Goal: Task Accomplishment & Management: Manage account settings

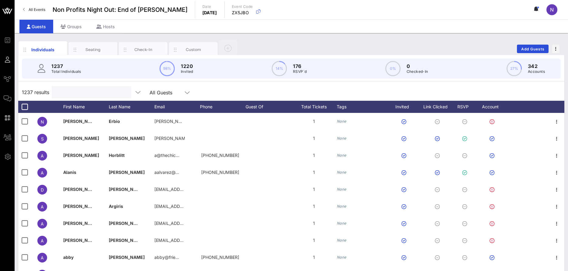
click at [63, 92] on input "text" at bounding box center [90, 92] width 71 height 8
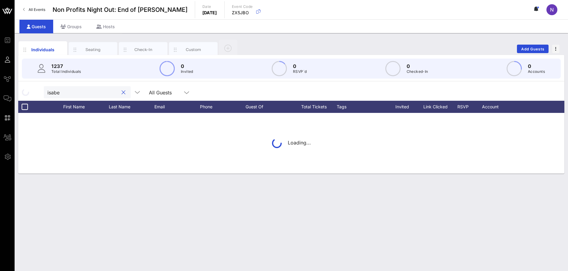
type input "[PERSON_NAME]"
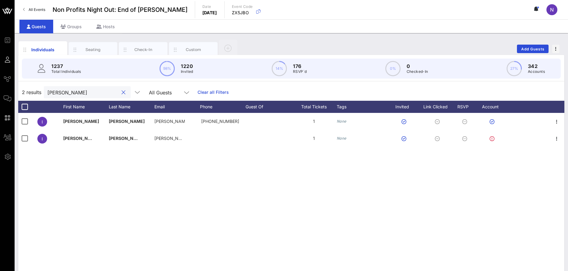
drag, startPoint x: 71, startPoint y: 89, endPoint x: 42, endPoint y: 96, distance: 30.5
click at [47, 96] on input "[PERSON_NAME]" at bounding box center [82, 92] width 71 height 8
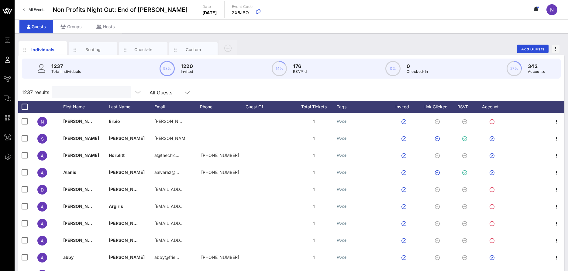
drag, startPoint x: 68, startPoint y: 90, endPoint x: 68, endPoint y: 95, distance: 4.6
click at [68, 94] on input "text" at bounding box center [90, 92] width 71 height 8
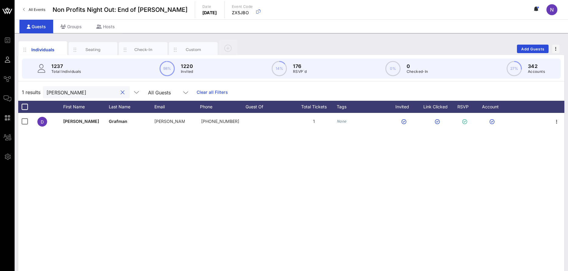
type input "[PERSON_NAME]"
click at [84, 98] on div "[PERSON_NAME]" at bounding box center [82, 92] width 71 height 12
click at [88, 91] on input "[PERSON_NAME]" at bounding box center [82, 92] width 71 height 8
click at [121, 92] on button "clear icon" at bounding box center [123, 93] width 4 height 6
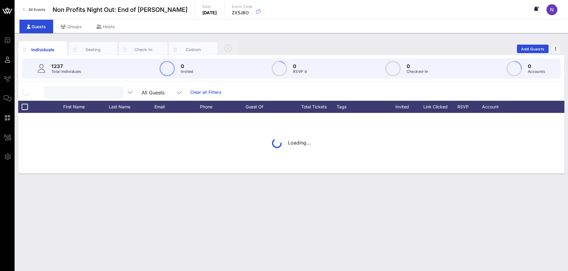
click at [77, 92] on input "text" at bounding box center [82, 92] width 71 height 8
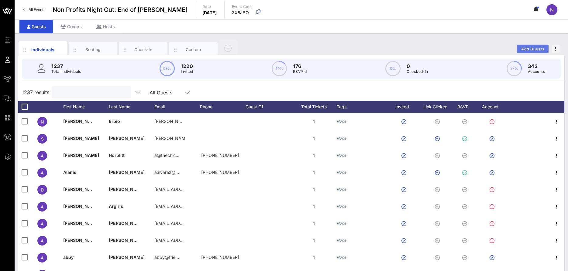
click at [530, 48] on span "Add Guests" at bounding box center [533, 49] width 24 height 5
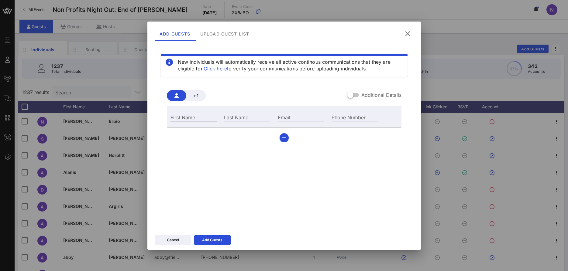
click at [203, 120] on input "First Name" at bounding box center [194, 117] width 47 height 8
type input "[PERSON_NAME]"
click at [288, 118] on input "Email" at bounding box center [301, 117] width 47 height 8
paste input "[EMAIL_ADDRESS][DOMAIN_NAME]"
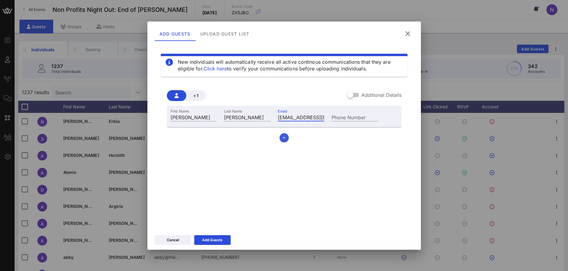
type input "[EMAIL_ADDRESS][DOMAIN_NAME]"
click at [284, 140] on button "button" at bounding box center [284, 137] width 9 height 9
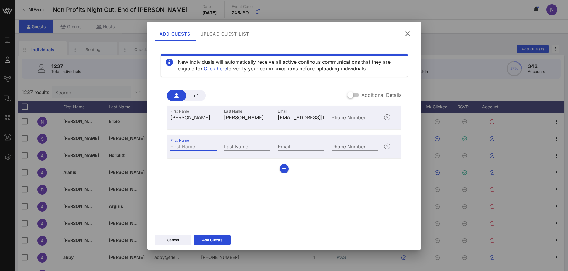
click at [184, 149] on input "First Name" at bounding box center [194, 147] width 47 height 8
type input "Valenina"
type input "[PERSON_NAME]"
click at [304, 143] on input "Email" at bounding box center [301, 147] width 47 height 8
paste input "[EMAIL_ADDRESS][DOMAIN_NAME]"
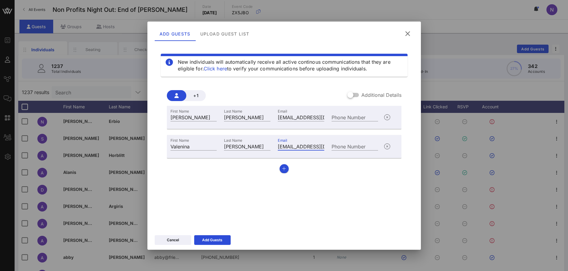
scroll to position [0, 3]
type input "[EMAIL_ADDRESS][DOMAIN_NAME]"
click at [286, 168] on icon "button" at bounding box center [284, 169] width 4 height 4
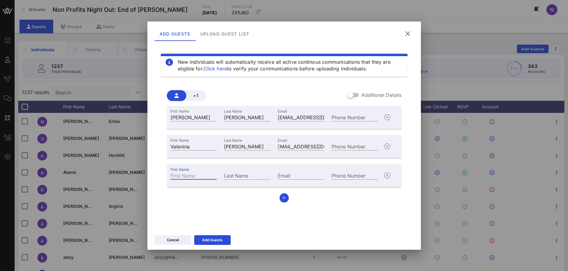
click at [196, 176] on input "First Name" at bounding box center [194, 176] width 47 height 8
type input "[PERSON_NAME]"
paste input "[PERSON_NAME][EMAIL_ADDRESS][DOMAIN_NAME]"
type input "[PERSON_NAME][EMAIL_ADDRESS][DOMAIN_NAME]"
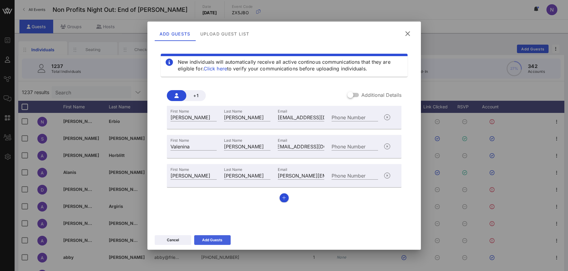
click at [213, 244] on button "Add Guests" at bounding box center [212, 241] width 36 height 10
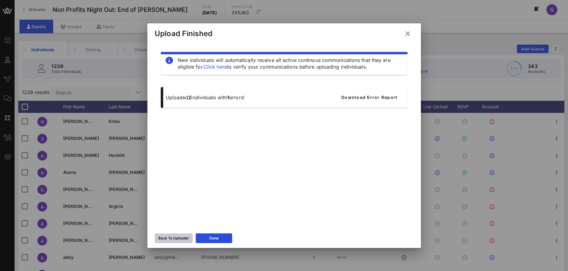
click at [170, 239] on div "Back To Uploader" at bounding box center [173, 239] width 31 height 6
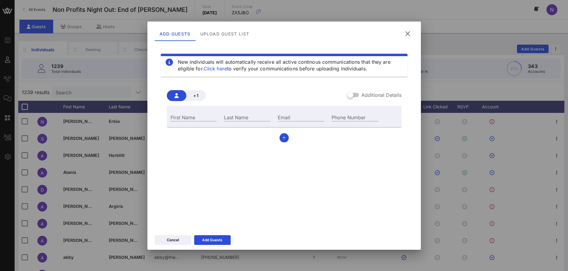
click at [409, 33] on icon at bounding box center [408, 33] width 8 height 7
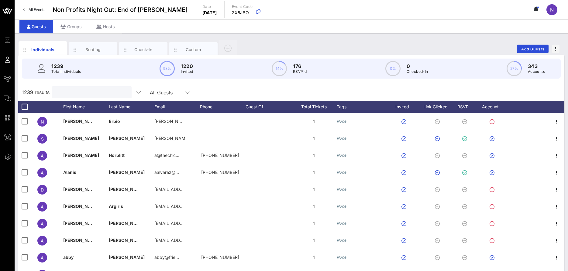
click at [101, 91] on input "text" at bounding box center [91, 92] width 71 height 8
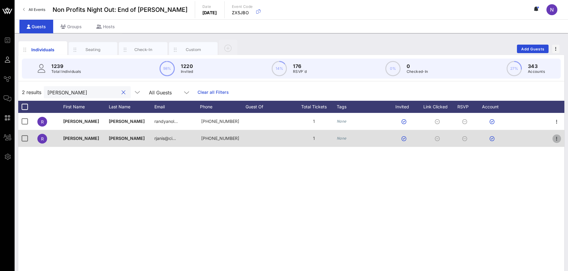
click at [557, 141] on icon "button" at bounding box center [556, 138] width 7 height 7
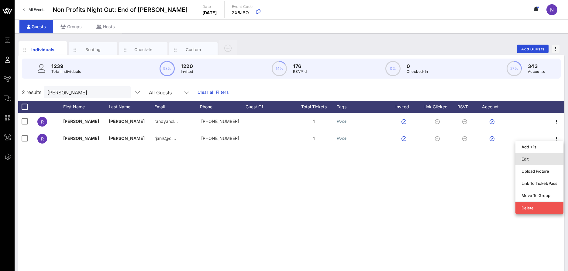
click at [536, 160] on div "Edit" at bounding box center [540, 159] width 36 height 5
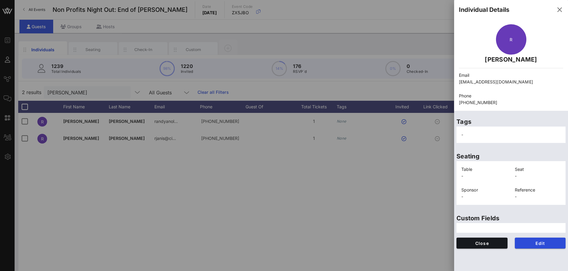
click at [339, 223] on div at bounding box center [284, 135] width 568 height 271
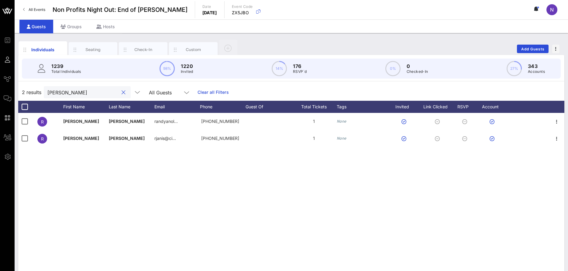
drag, startPoint x: 78, startPoint y: 92, endPoint x: -13, endPoint y: 95, distance: 91.3
click at [47, 95] on input "[PERSON_NAME]" at bounding box center [82, 92] width 71 height 8
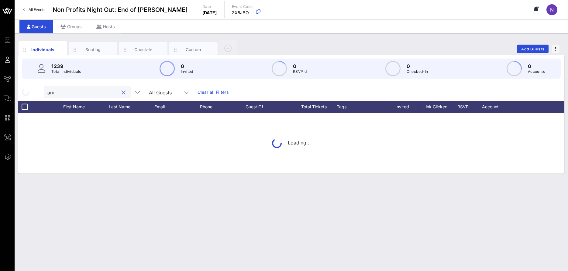
type input "a"
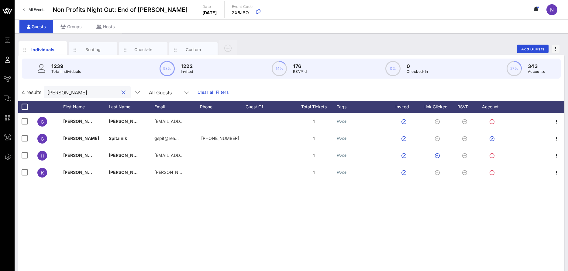
type input "[PERSON_NAME]"
click at [122, 92] on button "clear icon" at bounding box center [124, 93] width 4 height 6
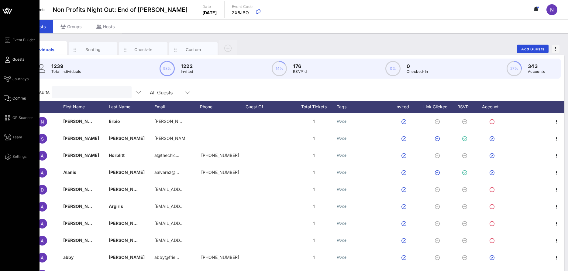
click at [22, 101] on span "Comms" at bounding box center [18, 98] width 13 height 5
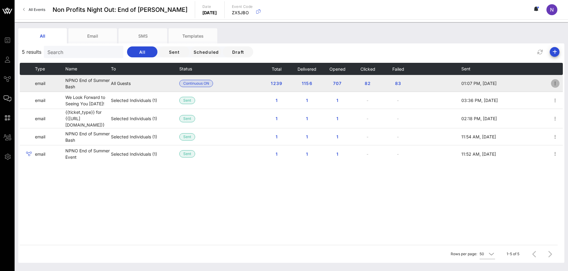
click at [555, 83] on icon "button" at bounding box center [555, 83] width 7 height 7
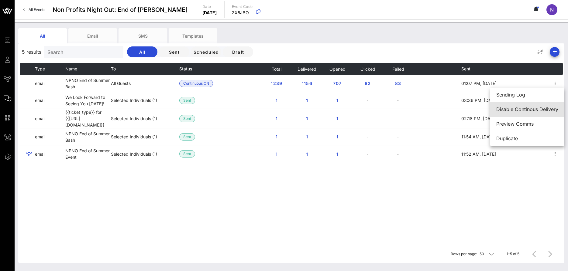
click at [521, 113] on div "Disable Continous Delivery" at bounding box center [527, 109] width 62 height 13
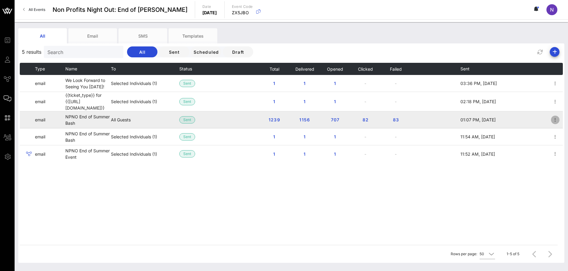
click at [557, 117] on icon "button" at bounding box center [555, 119] width 7 height 7
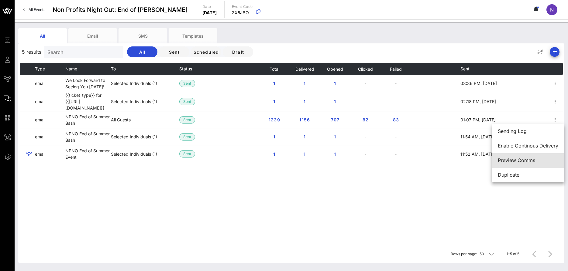
click at [520, 162] on div "Preview Comms" at bounding box center [528, 161] width 60 height 6
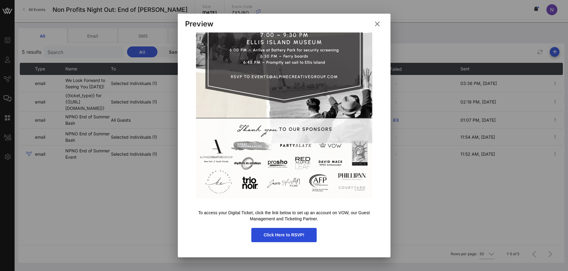
scroll to position [242, 0]
click at [379, 26] on icon at bounding box center [376, 23] width 9 height 9
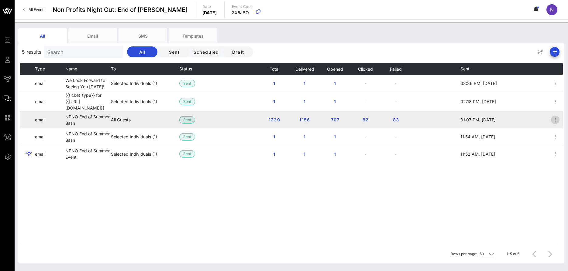
click at [558, 120] on icon "button" at bounding box center [555, 119] width 7 height 7
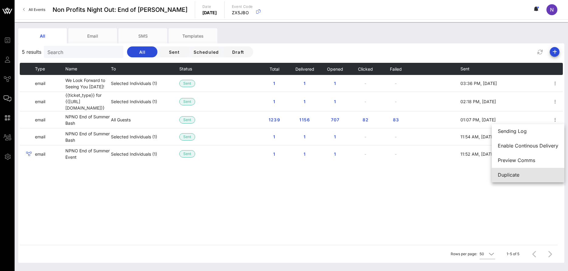
click at [508, 174] on div "Duplicate" at bounding box center [528, 175] width 60 height 6
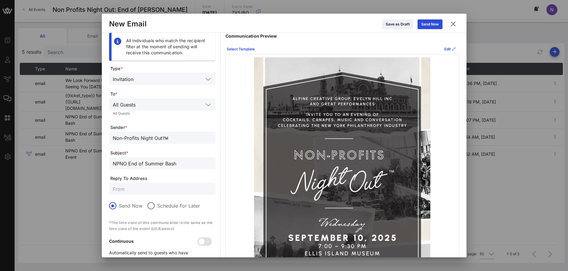
click at [168, 107] on input "text" at bounding box center [170, 105] width 65 height 8
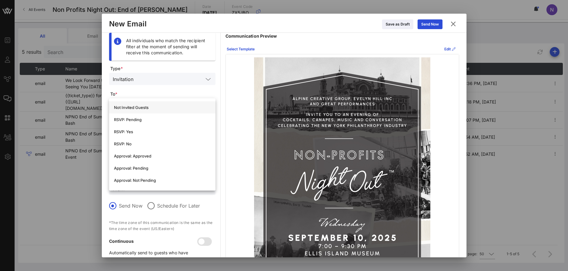
scroll to position [109, 0]
click at [125, 120] on div "RSVP: Pending" at bounding box center [162, 119] width 97 height 5
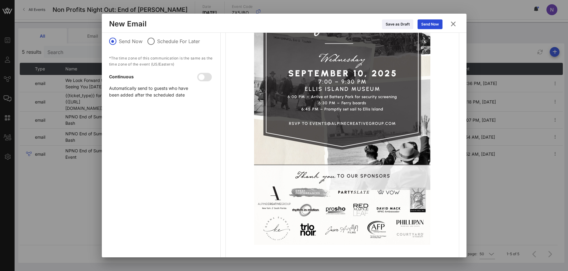
scroll to position [113, 0]
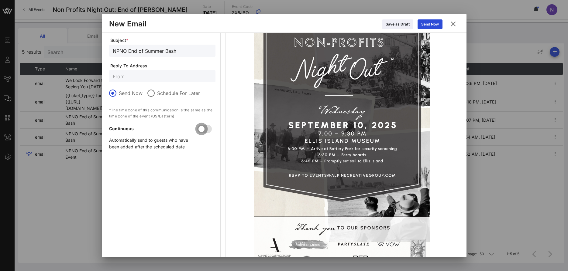
click at [205, 127] on div at bounding box center [201, 129] width 10 height 10
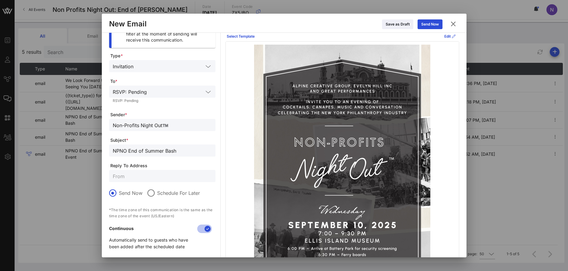
scroll to position [0, 0]
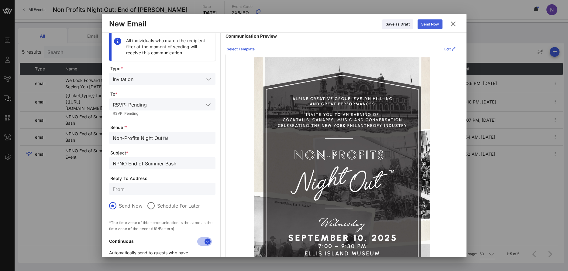
click at [430, 21] on div "Send Now" at bounding box center [430, 24] width 18 height 6
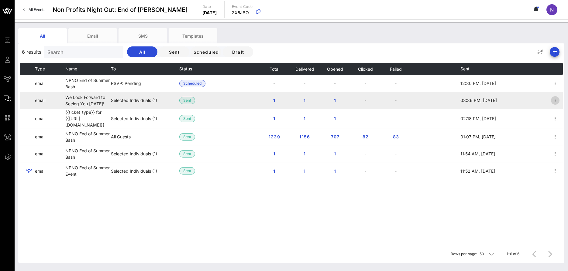
click at [555, 102] on icon "button" at bounding box center [555, 100] width 7 height 7
